Goal: Information Seeking & Learning: Find contact information

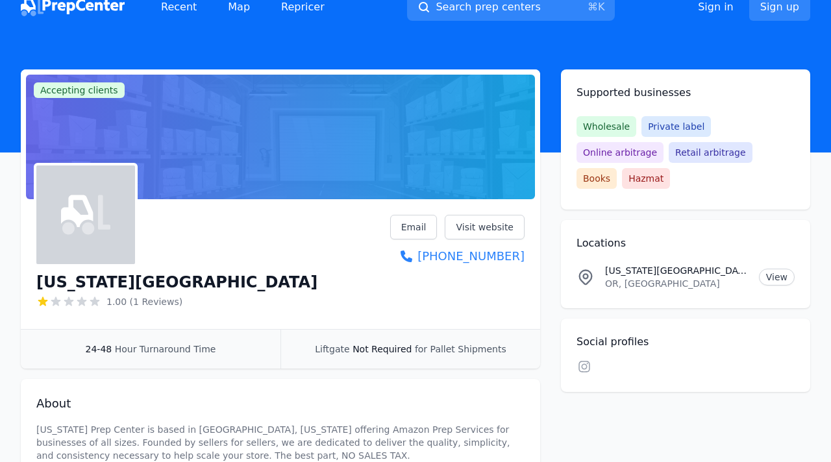
scroll to position [14, 0]
click at [234, 3] on link "Map" at bounding box center [238, 7] width 43 height 26
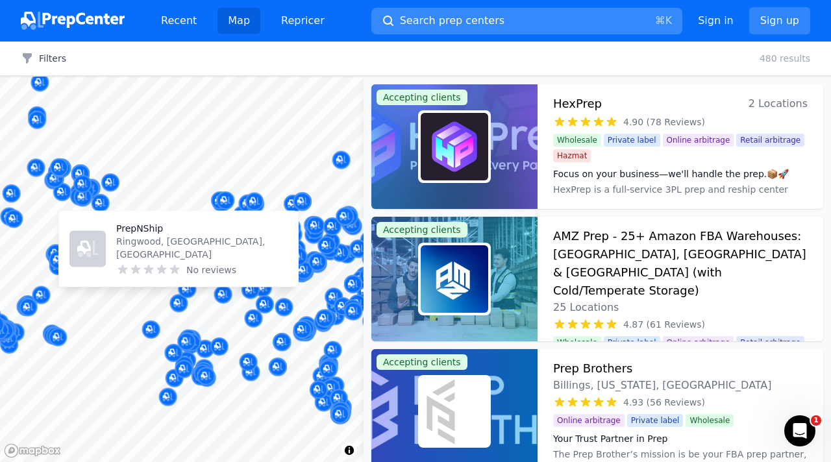
click at [421, 29] on button "Search prep centers ⌘ K" at bounding box center [526, 21] width 311 height 27
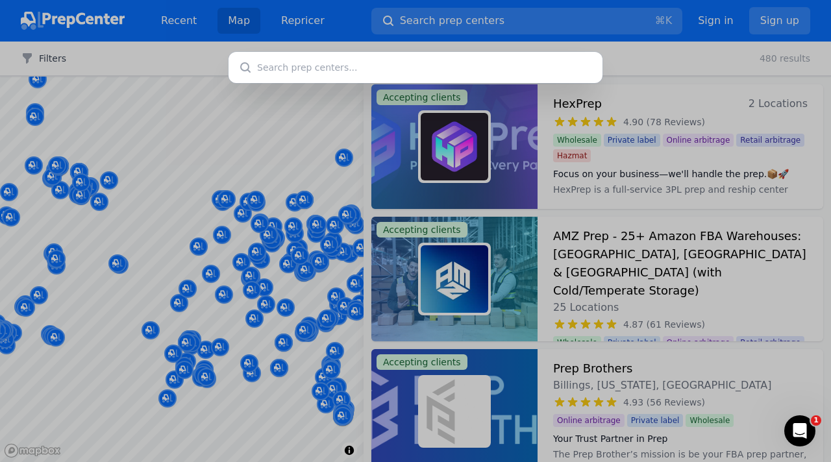
click at [180, 49] on div at bounding box center [415, 231] width 831 height 462
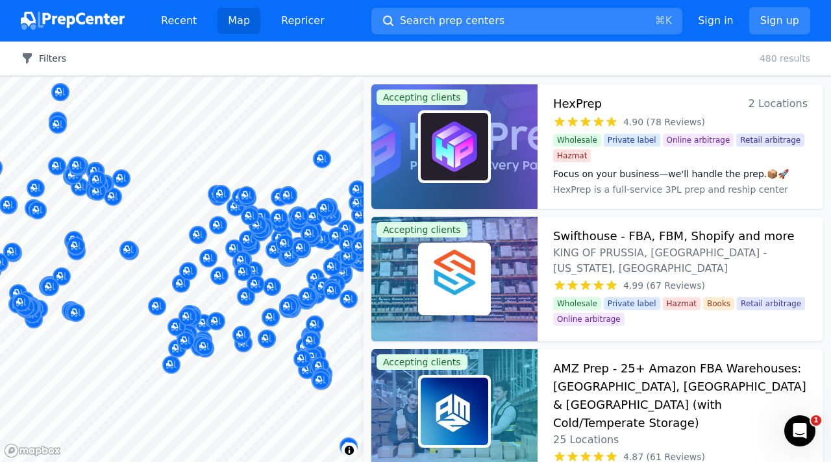
click at [32, 56] on icon "button" at bounding box center [27, 58] width 13 height 13
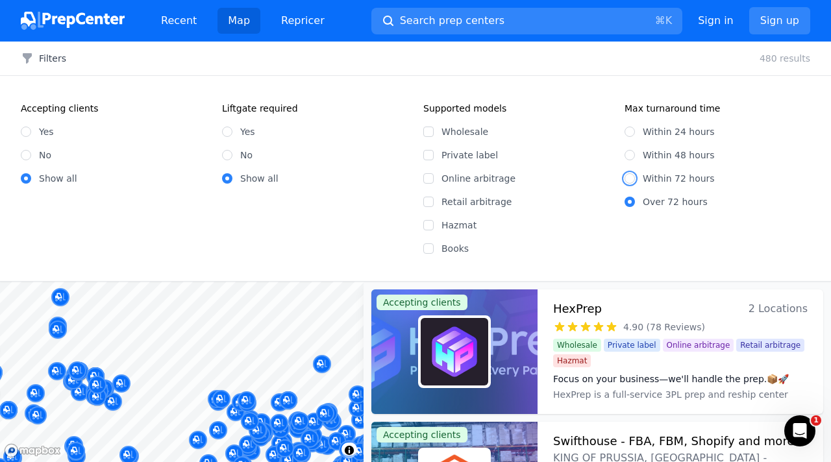
click at [631, 179] on input "Within 72 hours" at bounding box center [630, 178] width 10 height 10
radio input "true"
click at [31, 56] on icon "button" at bounding box center [27, 58] width 13 height 13
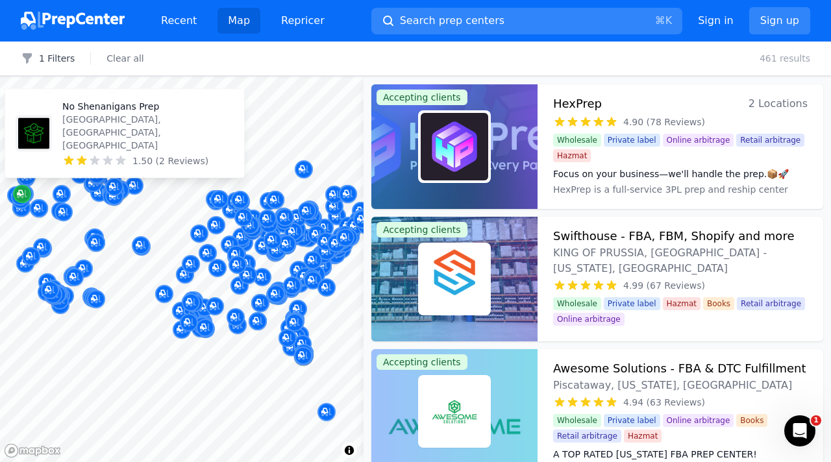
click at [23, 192] on icon "Map marker" at bounding box center [22, 194] width 10 height 13
click at [52, 142] on div "No Shenanigans Prep [GEOGRAPHIC_DATA], [GEOGRAPHIC_DATA], [GEOGRAPHIC_DATA] 1.5…" at bounding box center [124, 134] width 229 height 78
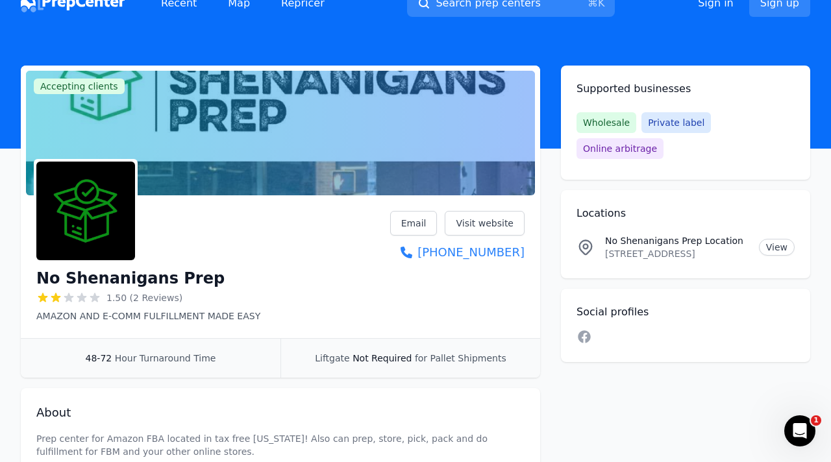
scroll to position [19, 0]
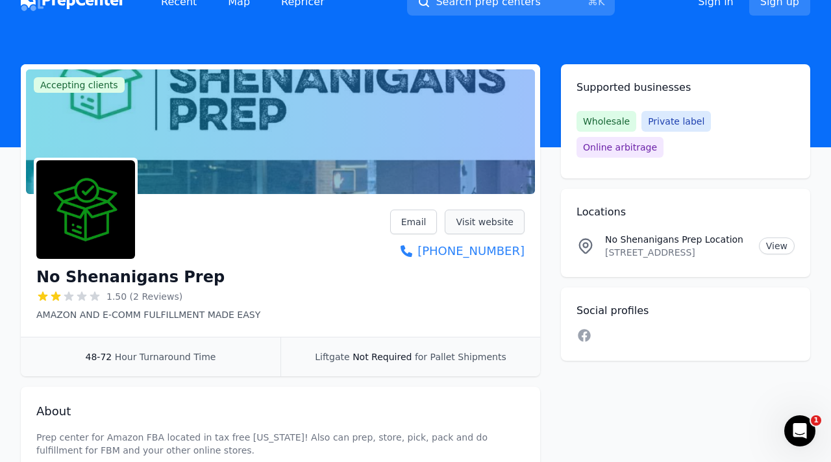
click at [475, 223] on link "Visit website" at bounding box center [485, 222] width 80 height 25
